Goal: Check status: Check status

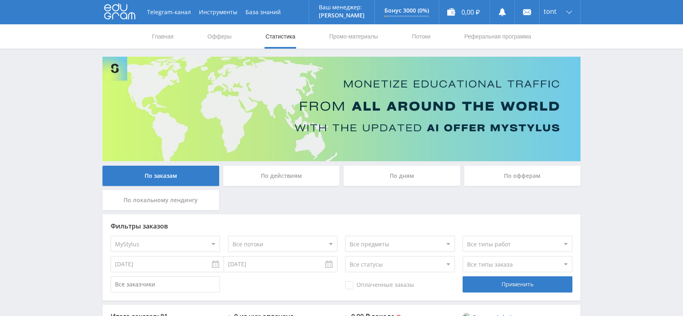
select select "339"
click at [543, 15] on div "tont" at bounding box center [560, 12] width 41 height 24
click at [553, 66] on link "Выход" at bounding box center [560, 61] width 41 height 15
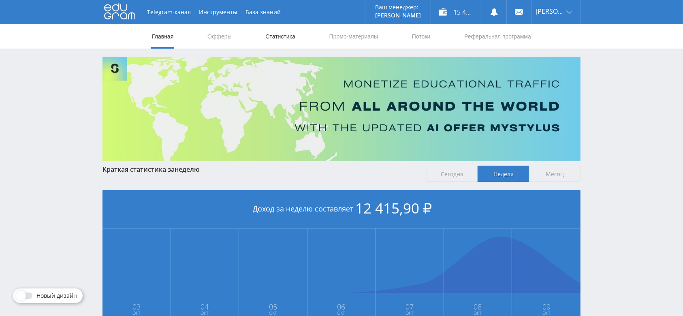
click at [285, 36] on link "Статистика" at bounding box center [281, 36] width 32 height 24
